Goal: Information Seeking & Learning: Find specific page/section

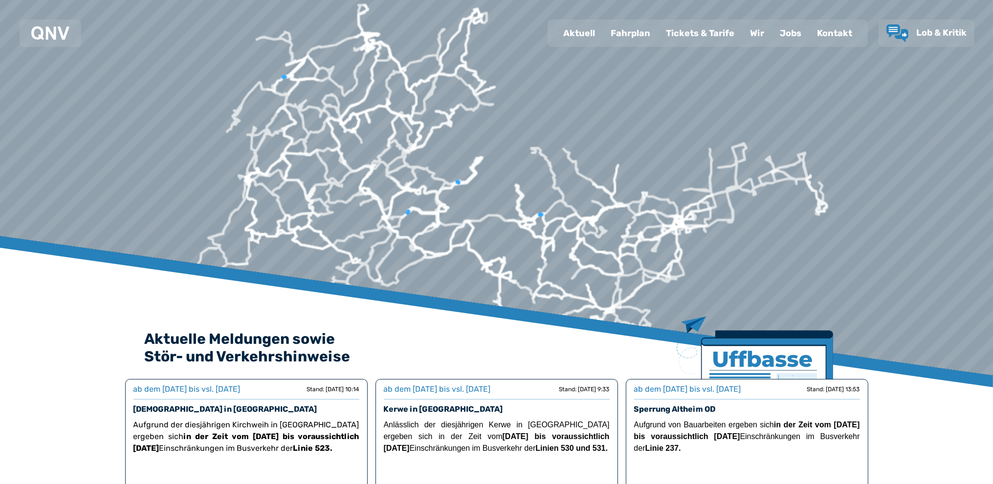
click at [645, 36] on div "Fahrplan" at bounding box center [630, 33] width 55 height 25
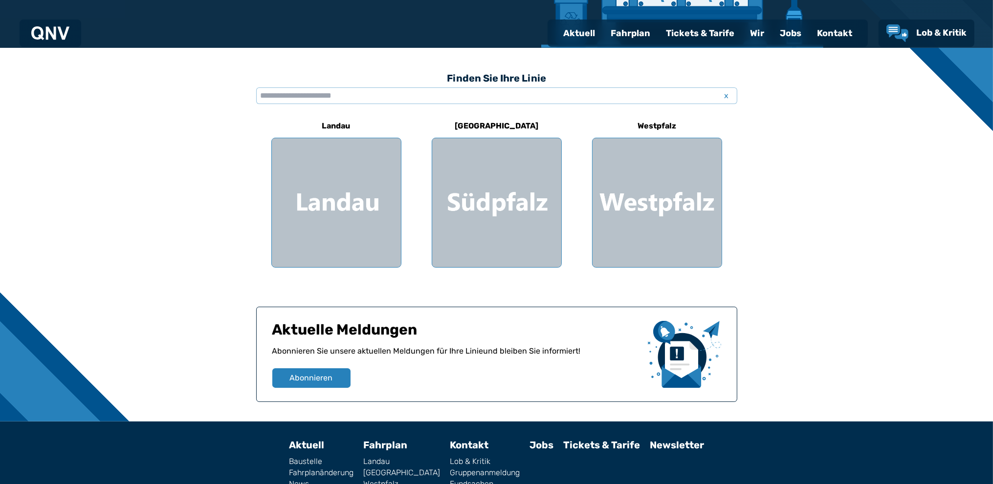
scroll to position [244, 0]
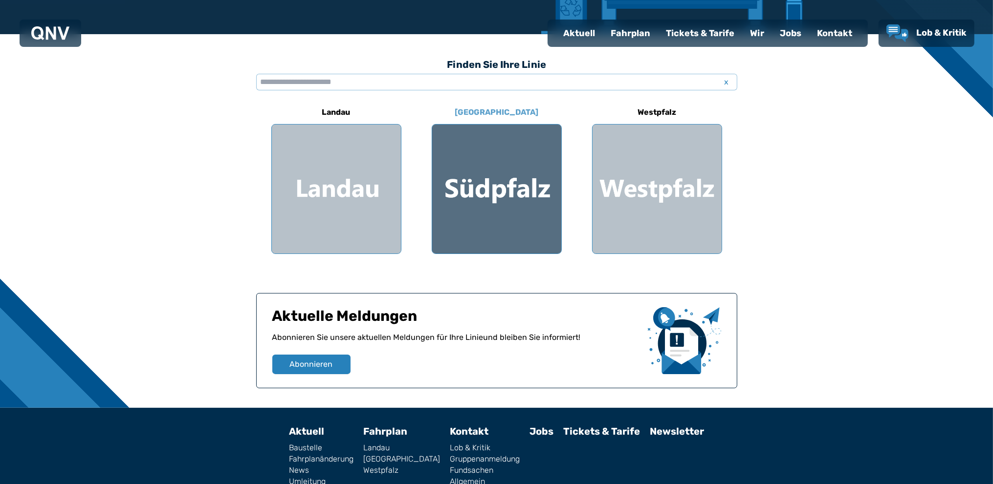
click at [514, 201] on div at bounding box center [496, 189] width 129 height 129
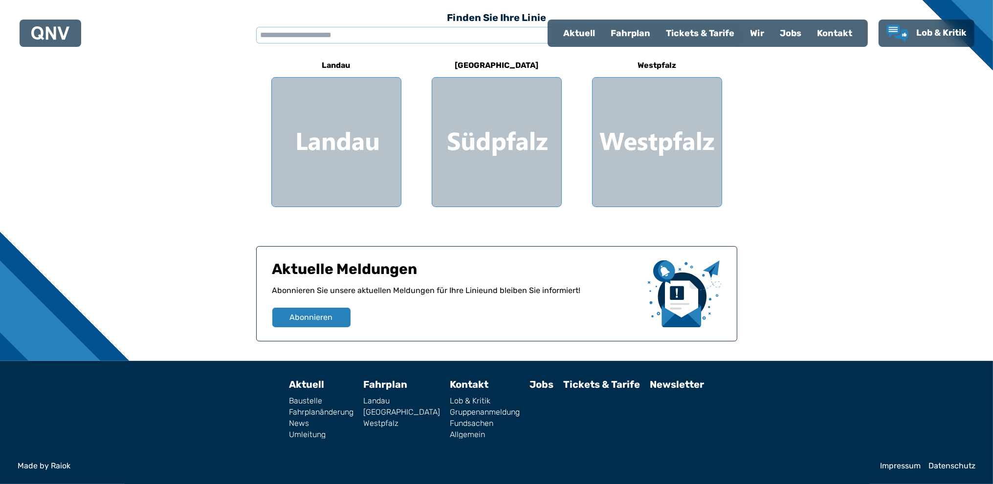
scroll to position [244, 0]
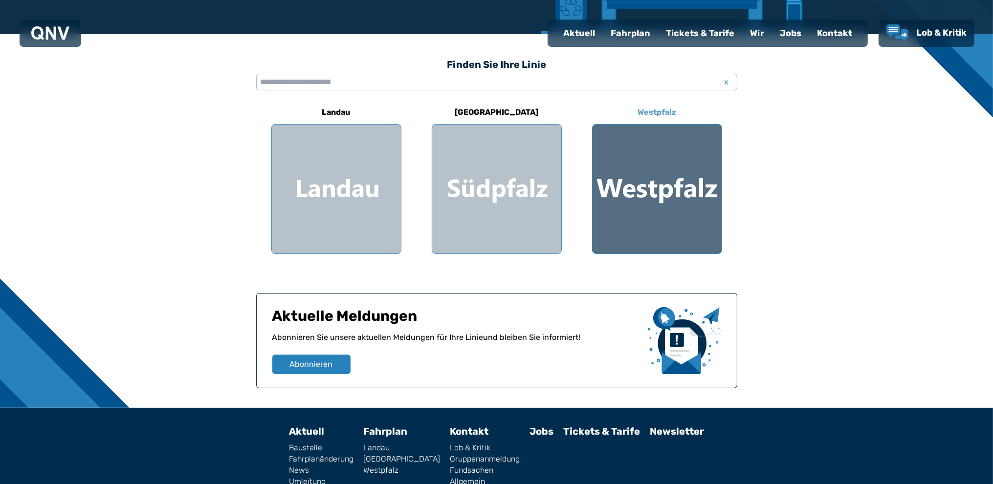
click at [643, 182] on div at bounding box center [656, 189] width 129 height 129
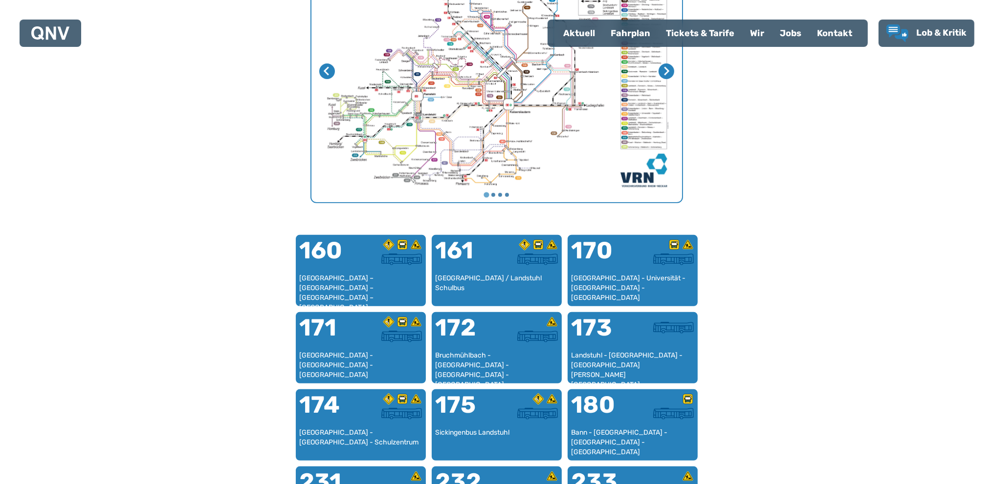
scroll to position [448, 0]
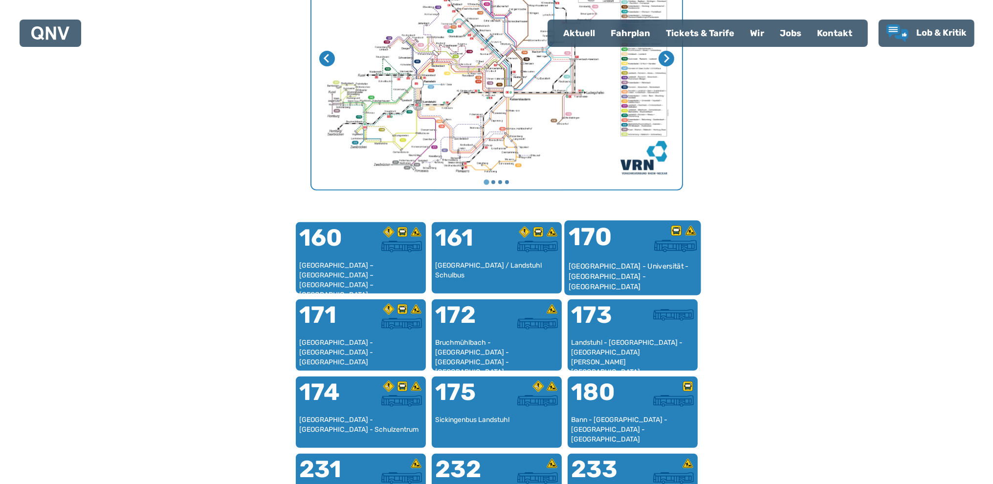
click at [635, 246] on div at bounding box center [664, 246] width 64 height 12
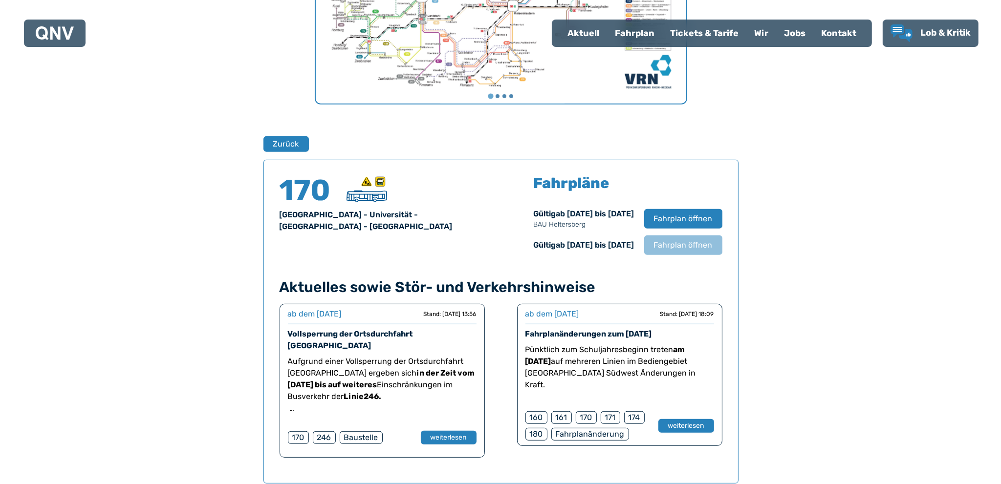
scroll to position [530, 0]
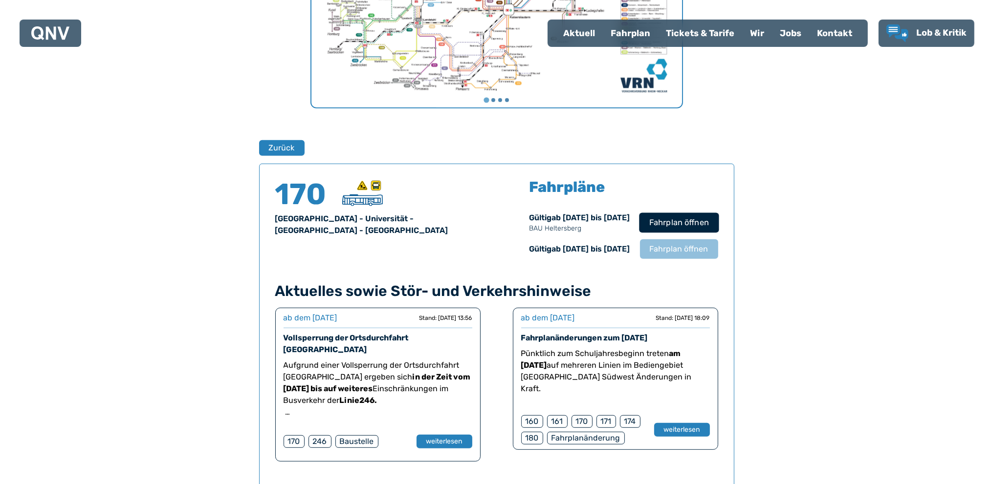
click at [685, 215] on button "Fahrplan öffnen" at bounding box center [679, 223] width 80 height 20
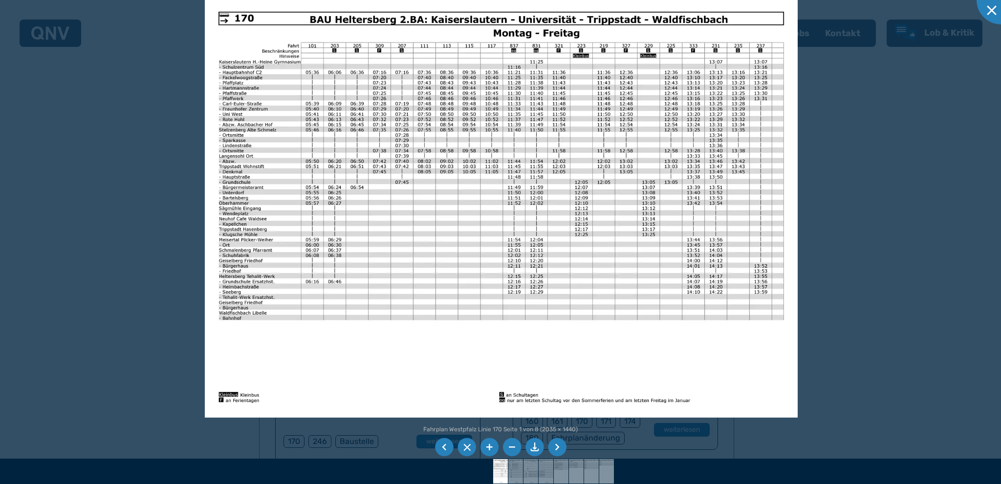
click at [558, 450] on li at bounding box center [557, 447] width 19 height 19
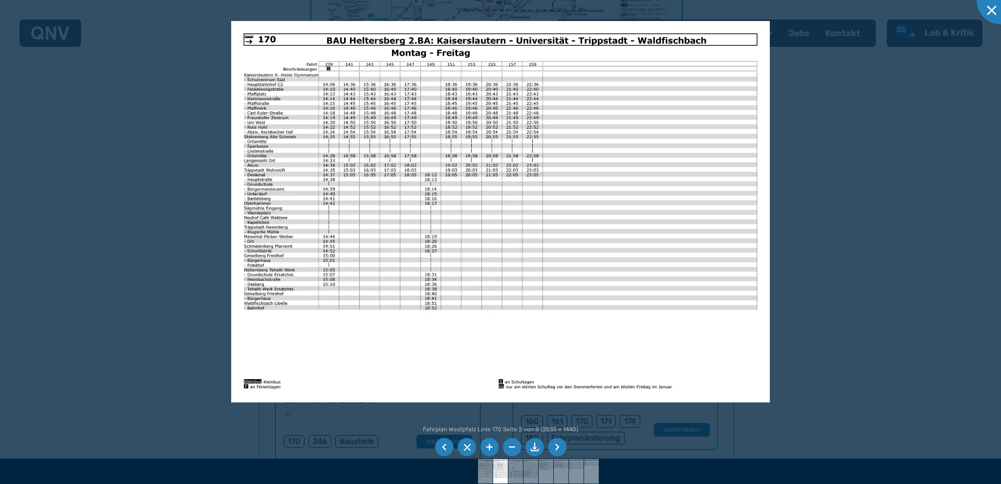
click at [558, 450] on li at bounding box center [557, 447] width 19 height 19
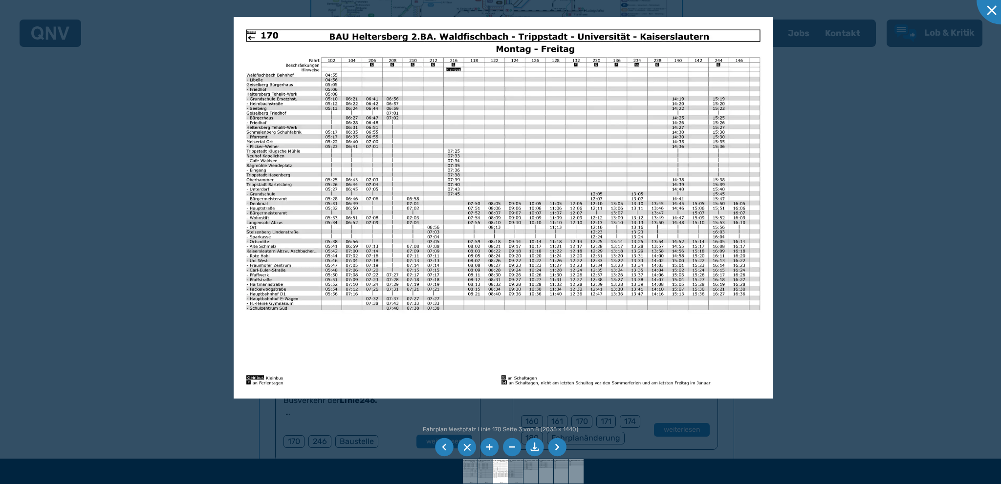
click at [382, 123] on img at bounding box center [503, 207] width 539 height 381
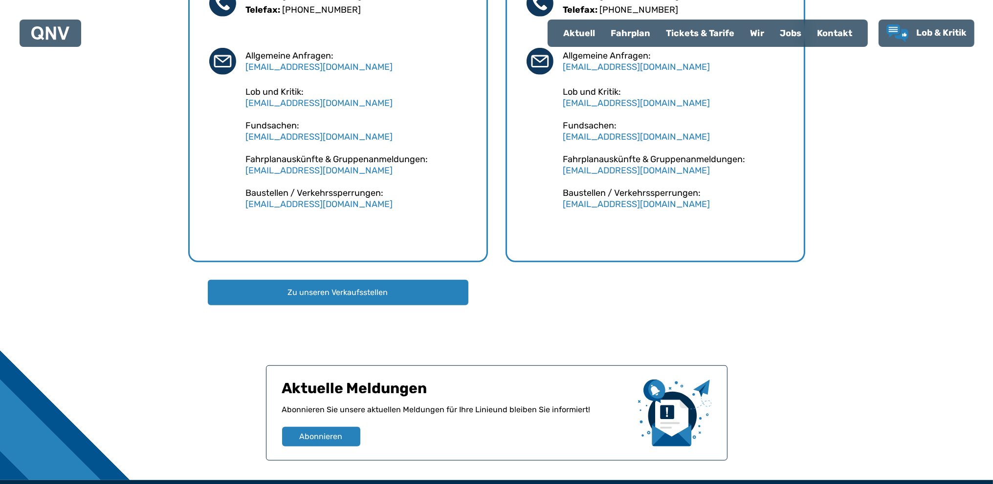
scroll to position [512, 0]
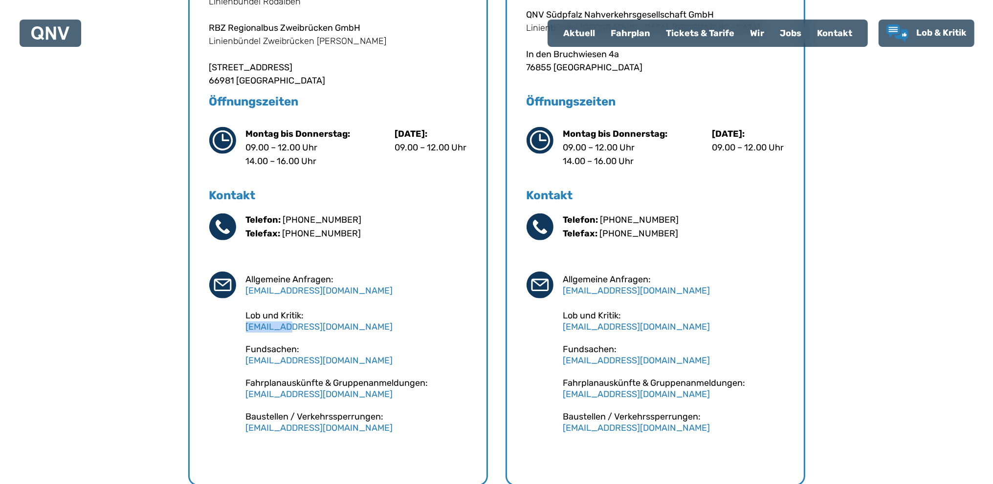
drag, startPoint x: 346, startPoint y: 324, endPoint x: 246, endPoint y: 330, distance: 99.9
click at [246, 330] on div "Lob und Kritik: [EMAIL_ADDRESS][DOMAIN_NAME]" at bounding box center [356, 321] width 221 height 22
copy link "[EMAIL_ADDRESS][DOMAIN_NAME]"
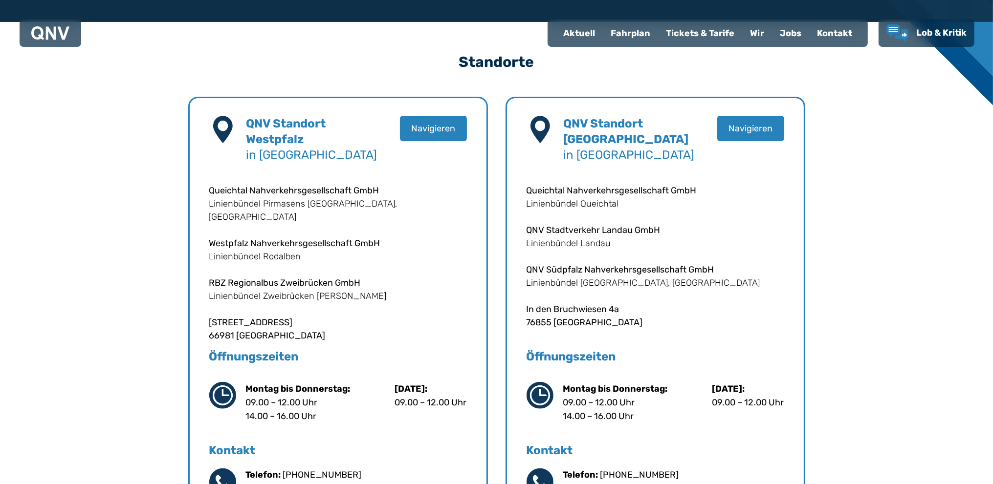
scroll to position [267, 0]
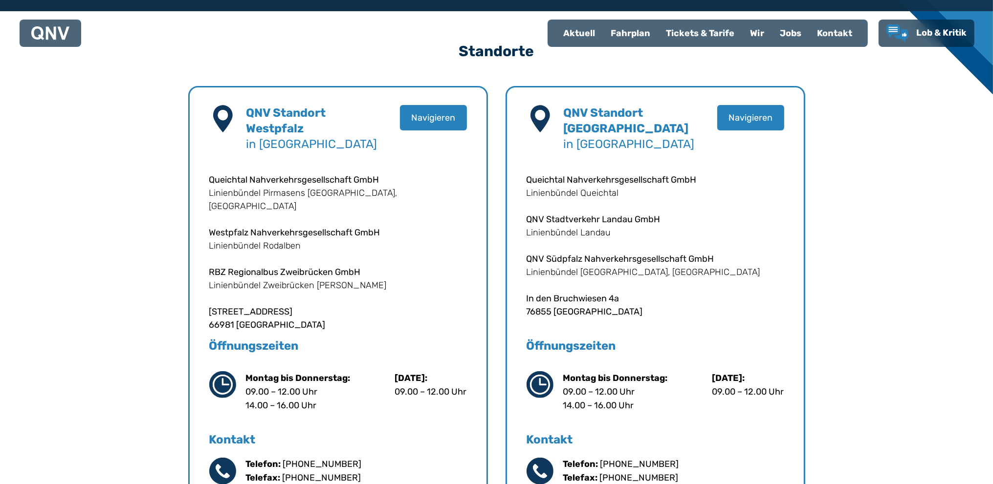
click at [134, 235] on div "Standorte QNV Standort [GEOGRAPHIC_DATA] in [GEOGRAPHIC_DATA] Navigieren Queich…" at bounding box center [497, 403] width 908 height 739
